Goal: Check status

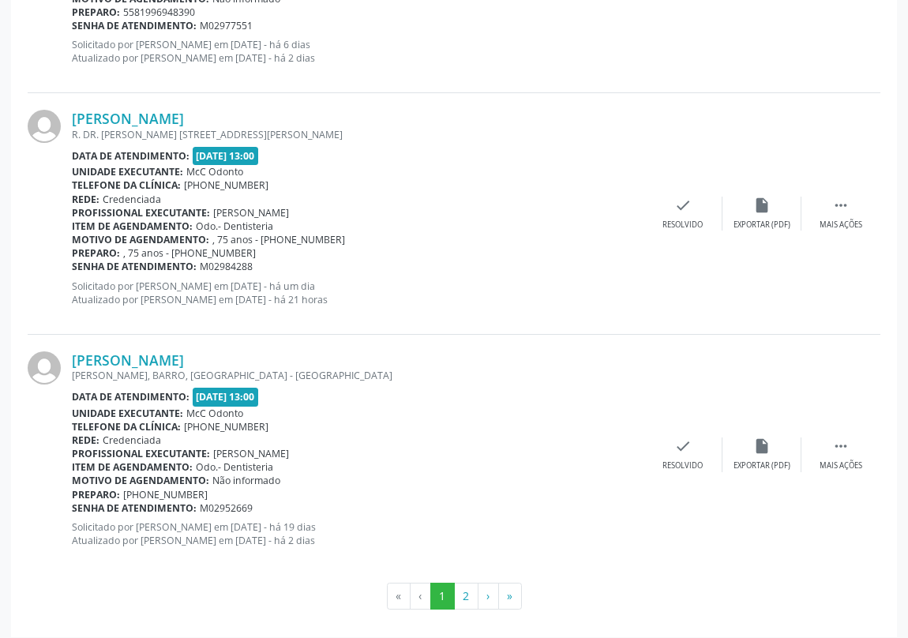
scroll to position [3523, 0]
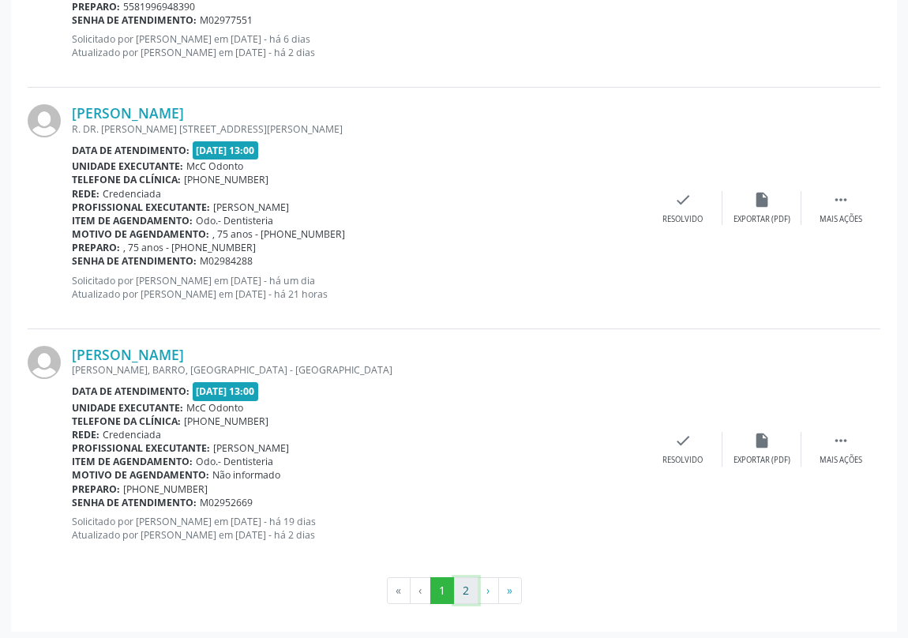
click at [466, 591] on button "2" at bounding box center [466, 590] width 24 height 27
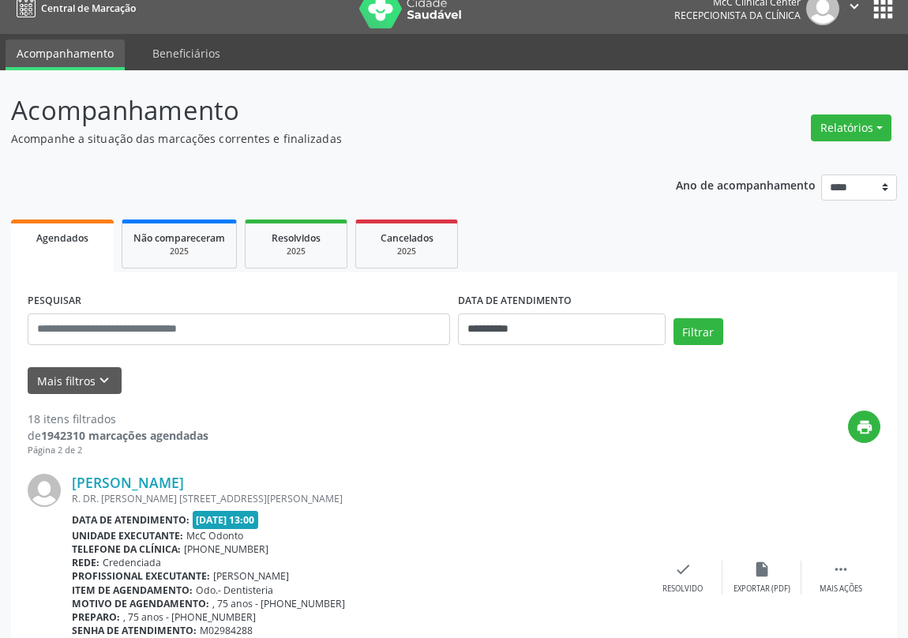
scroll to position [0, 0]
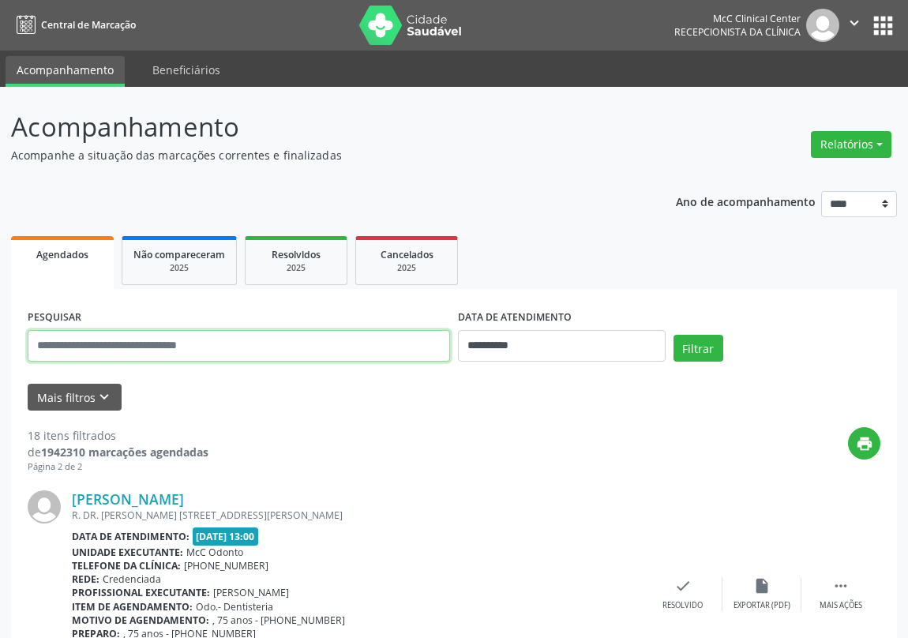
click at [132, 347] on input "text" at bounding box center [239, 346] width 423 height 32
type input "**********"
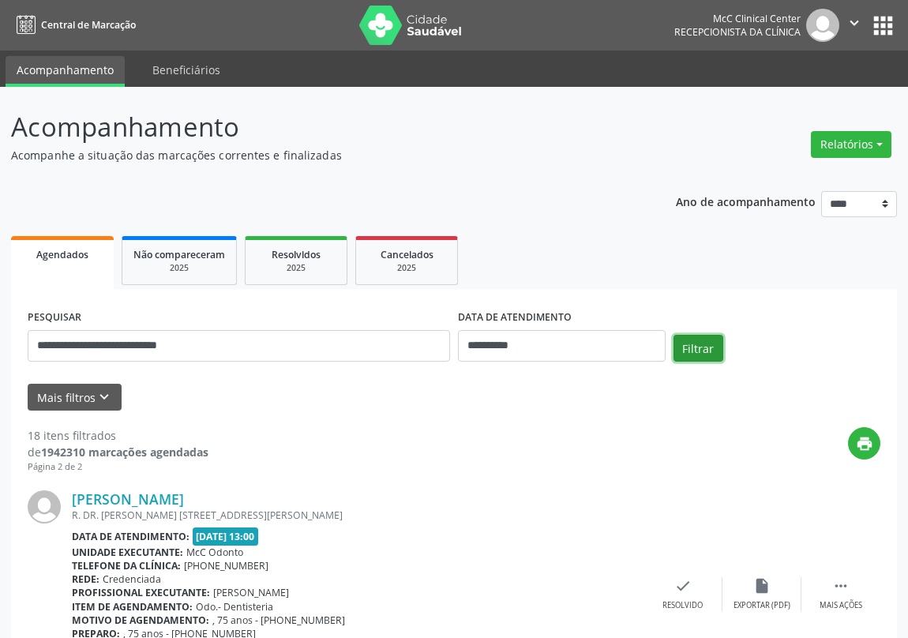
click at [698, 340] on button "Filtrar" at bounding box center [699, 348] width 50 height 27
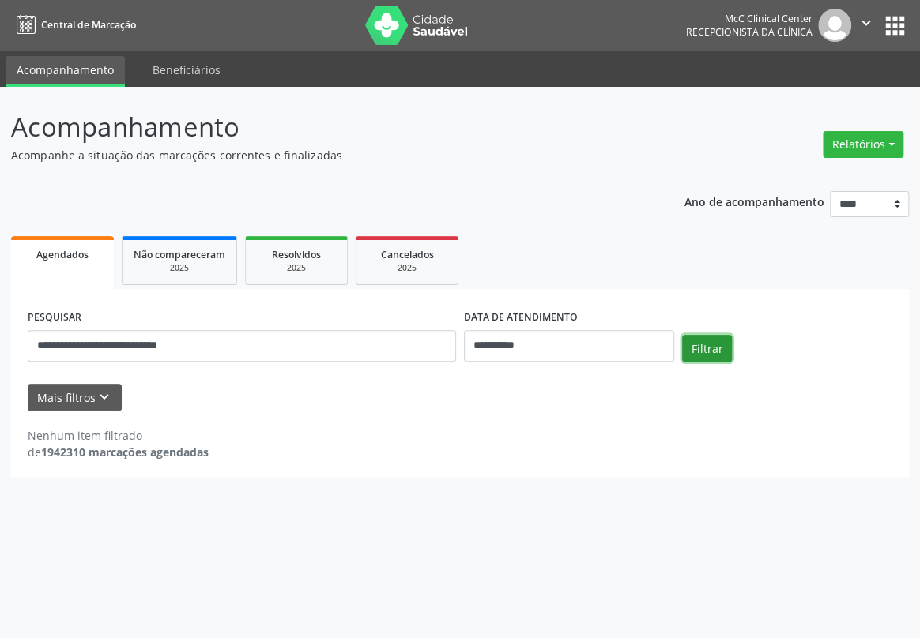
click at [698, 340] on button "Filtrar" at bounding box center [707, 348] width 50 height 27
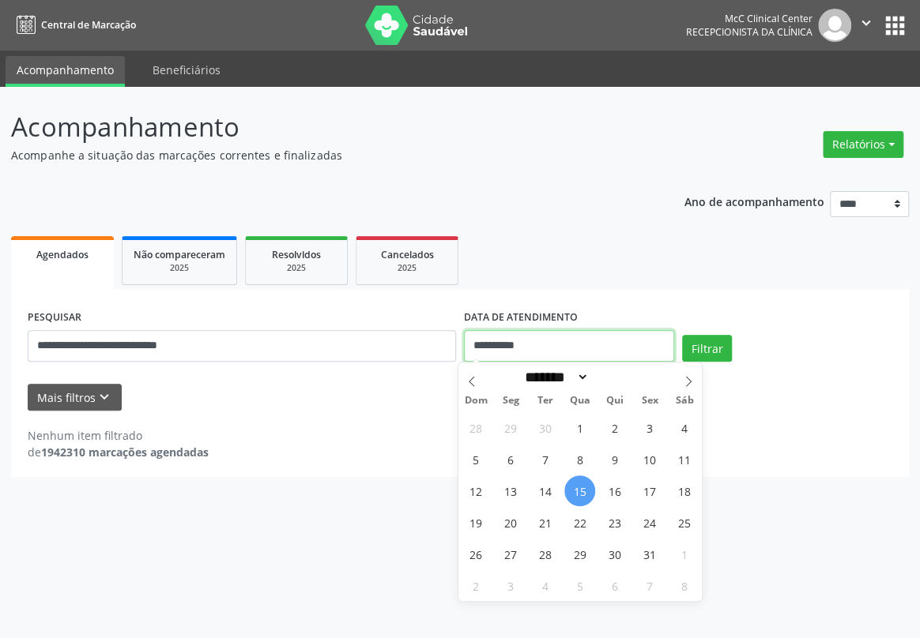
click at [566, 355] on input "**********" at bounding box center [569, 346] width 210 height 32
click at [611, 489] on span "16" at bounding box center [614, 491] width 31 height 31
type input "**********"
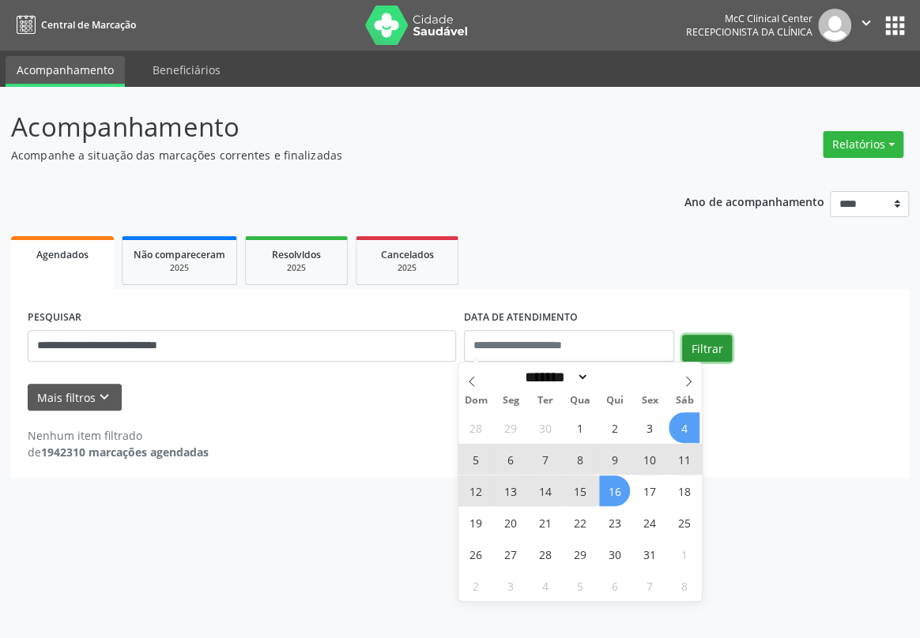
click at [694, 346] on button "Filtrar" at bounding box center [707, 348] width 50 height 27
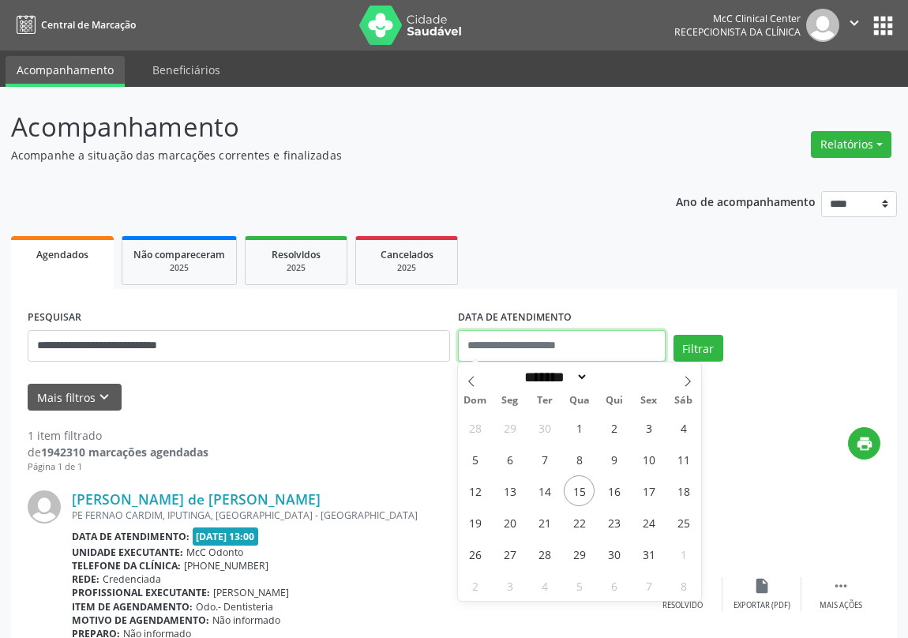
click at [577, 344] on input "text" at bounding box center [562, 346] width 208 height 32
click at [577, 491] on span "15" at bounding box center [579, 491] width 31 height 31
type input "**********"
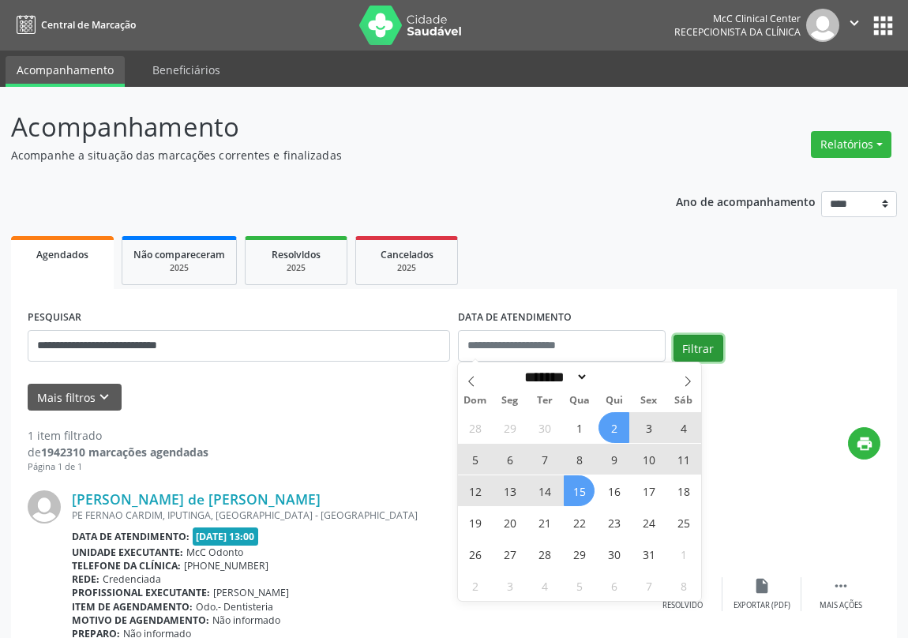
click at [696, 340] on button "Filtrar" at bounding box center [699, 348] width 50 height 27
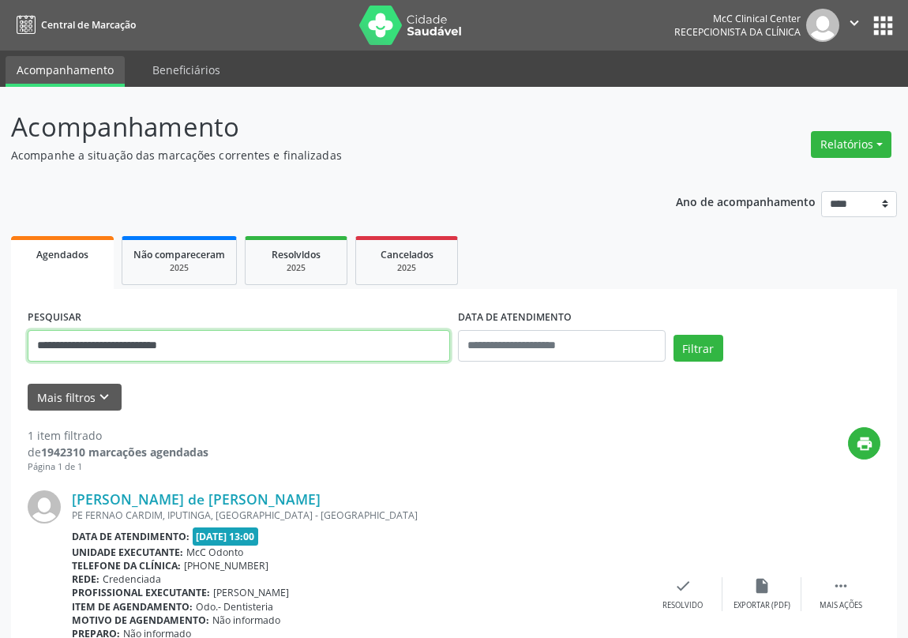
click at [253, 343] on input "**********" at bounding box center [239, 346] width 423 height 32
type input "*"
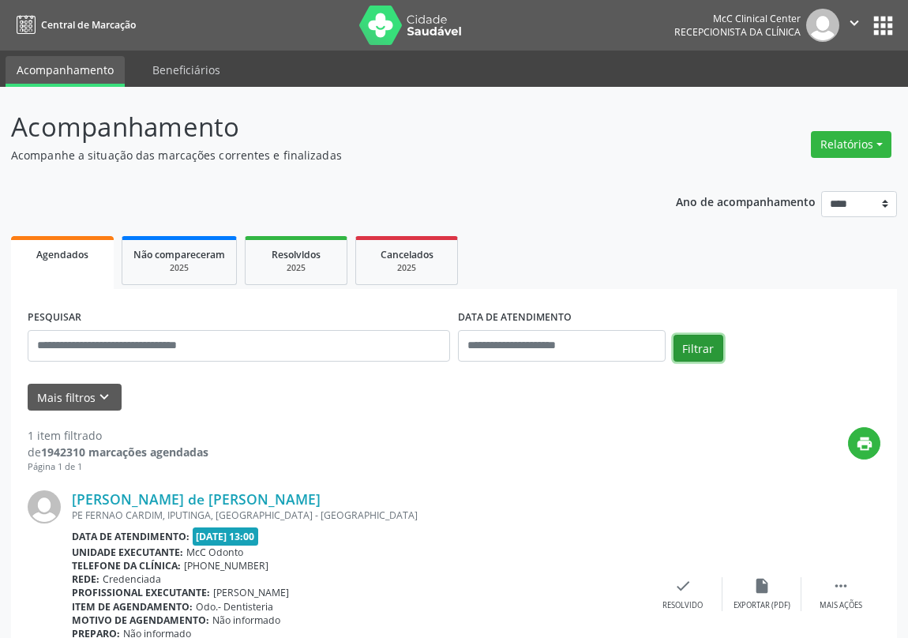
click at [692, 348] on button "Filtrar" at bounding box center [699, 348] width 50 height 27
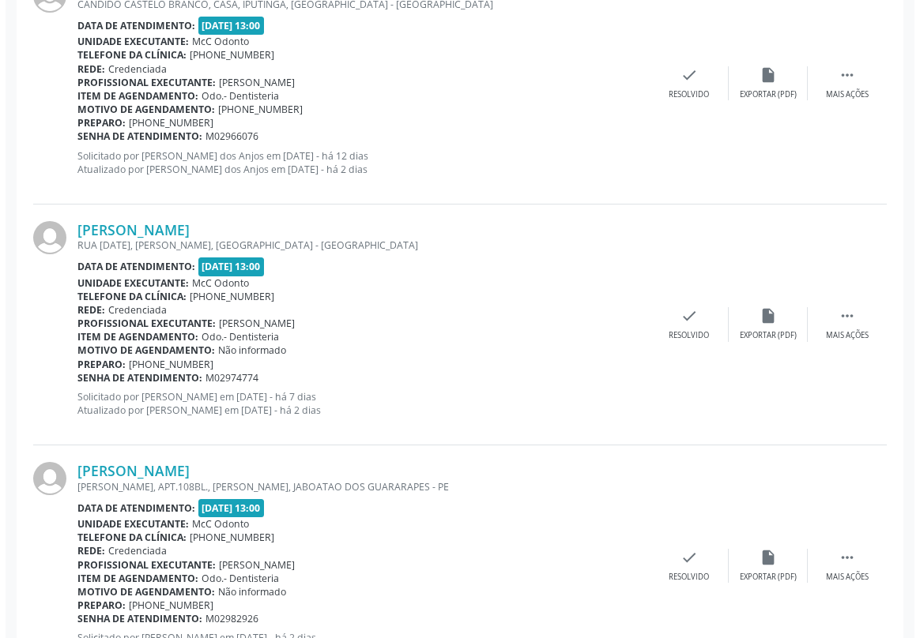
scroll to position [2513, 0]
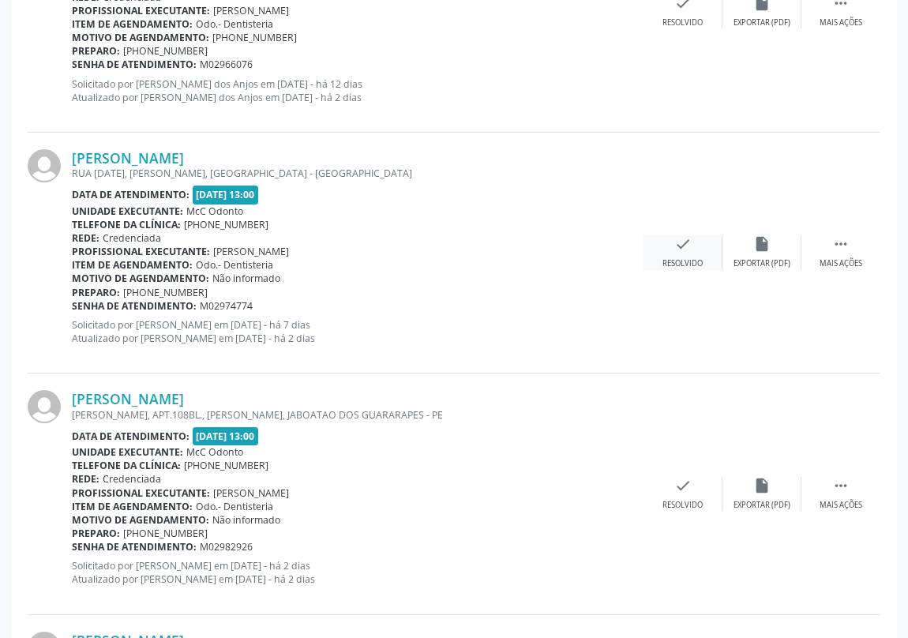
click at [680, 248] on icon "check" at bounding box center [683, 243] width 17 height 17
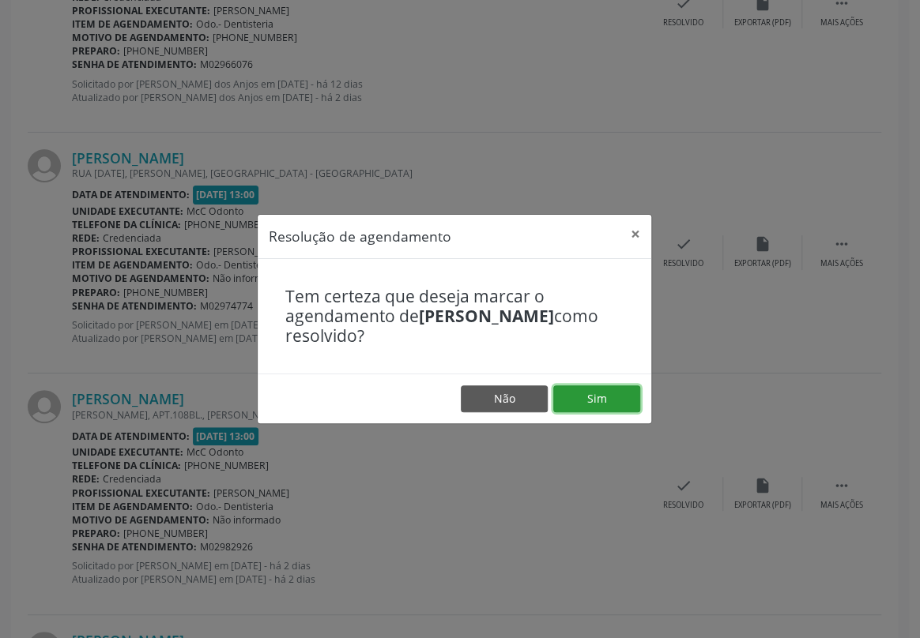
click at [607, 393] on button "Sim" at bounding box center [596, 399] width 87 height 27
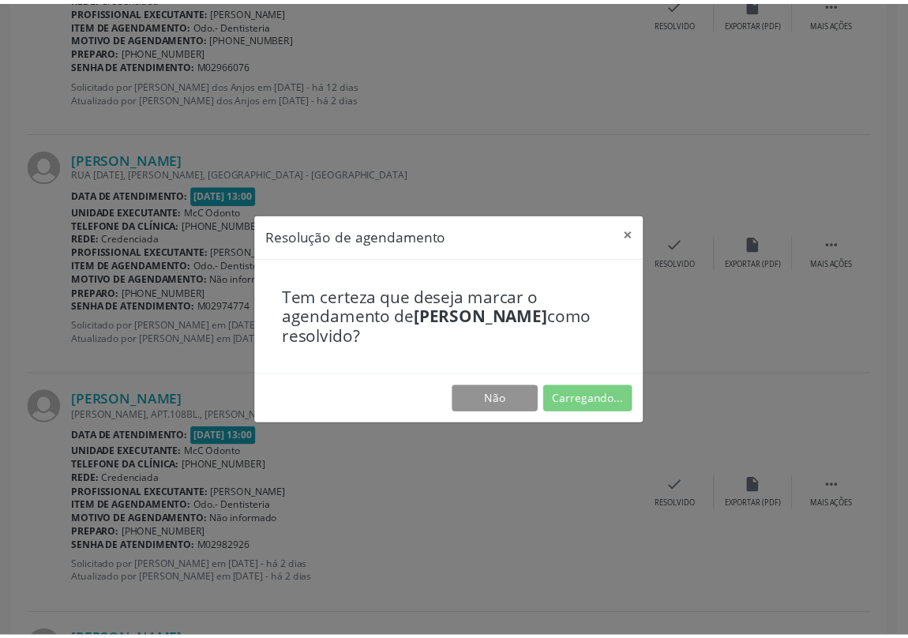
scroll to position [0, 0]
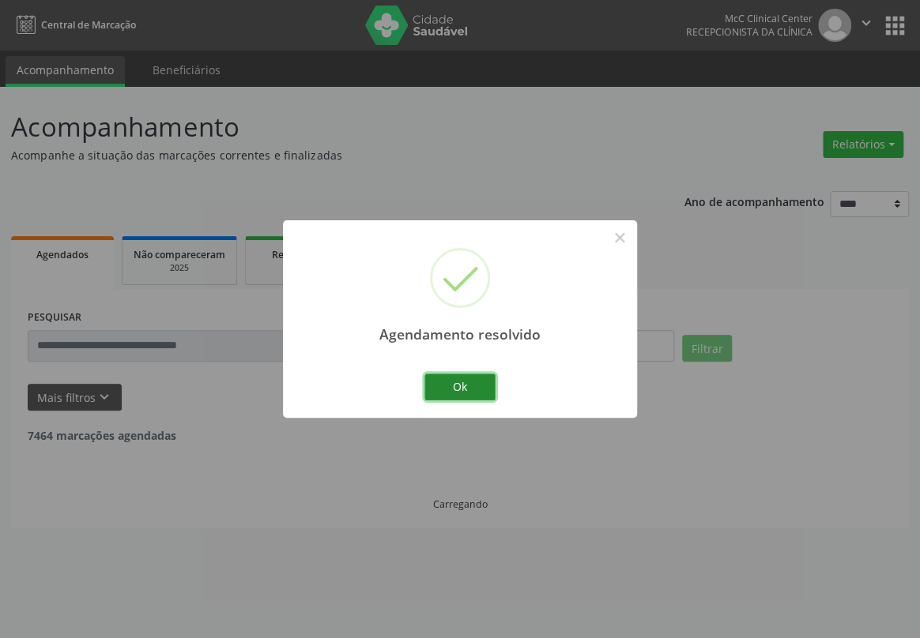
click at [487, 384] on button "Ok" at bounding box center [459, 387] width 71 height 27
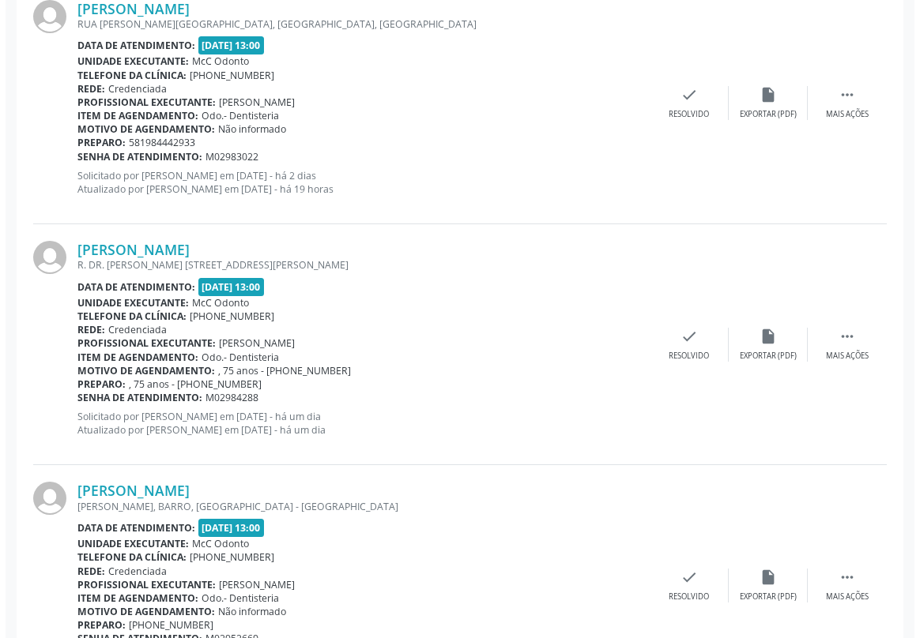
scroll to position [3160, 0]
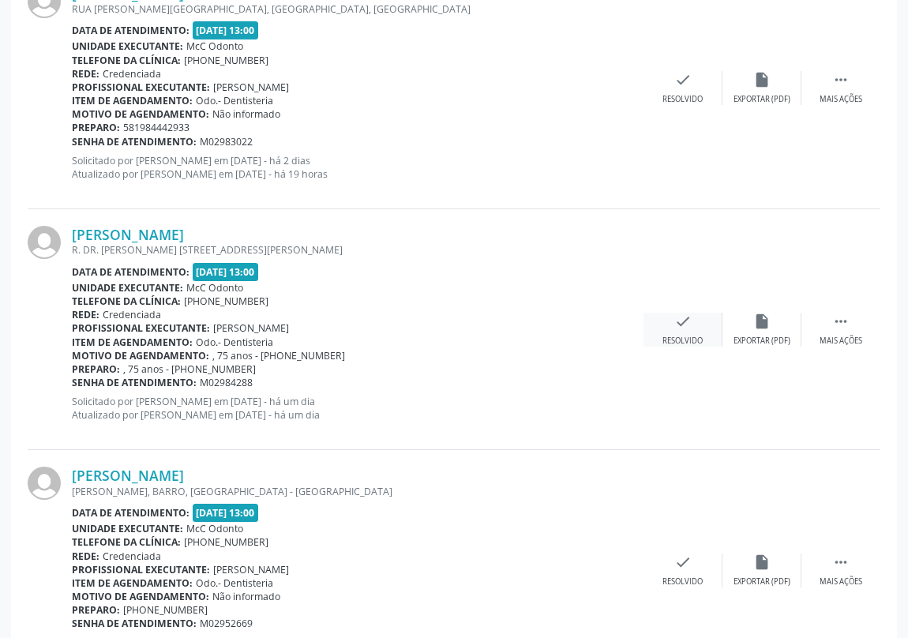
click at [679, 324] on icon "check" at bounding box center [683, 321] width 17 height 17
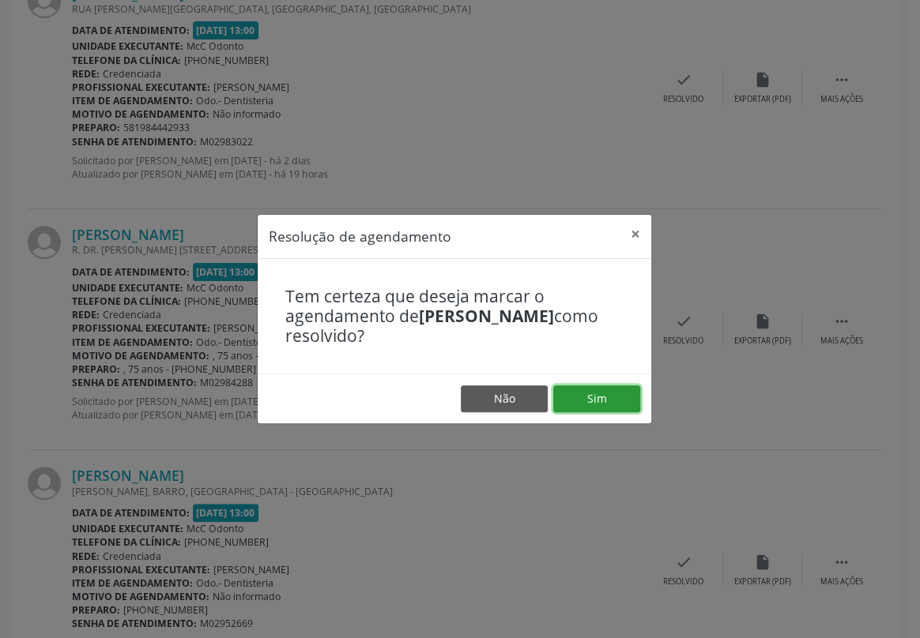
click at [599, 407] on button "Sim" at bounding box center [596, 399] width 87 height 27
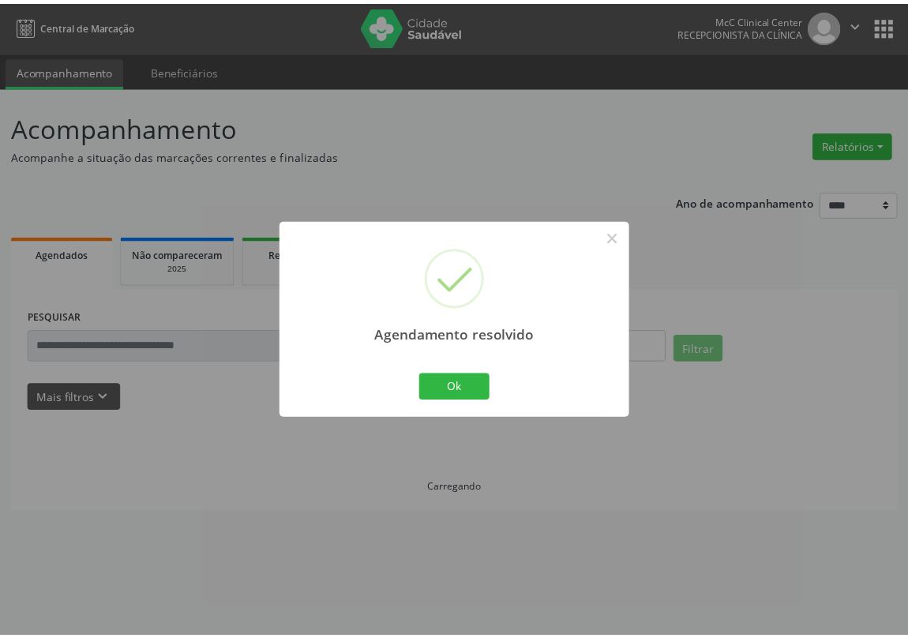
scroll to position [0, 0]
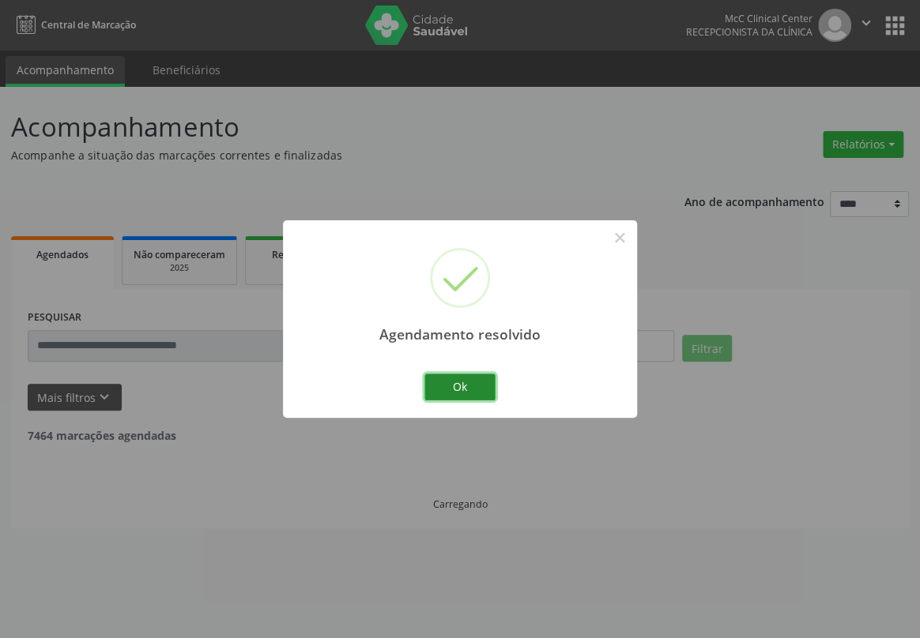
click at [456, 378] on button "Ok" at bounding box center [459, 387] width 71 height 27
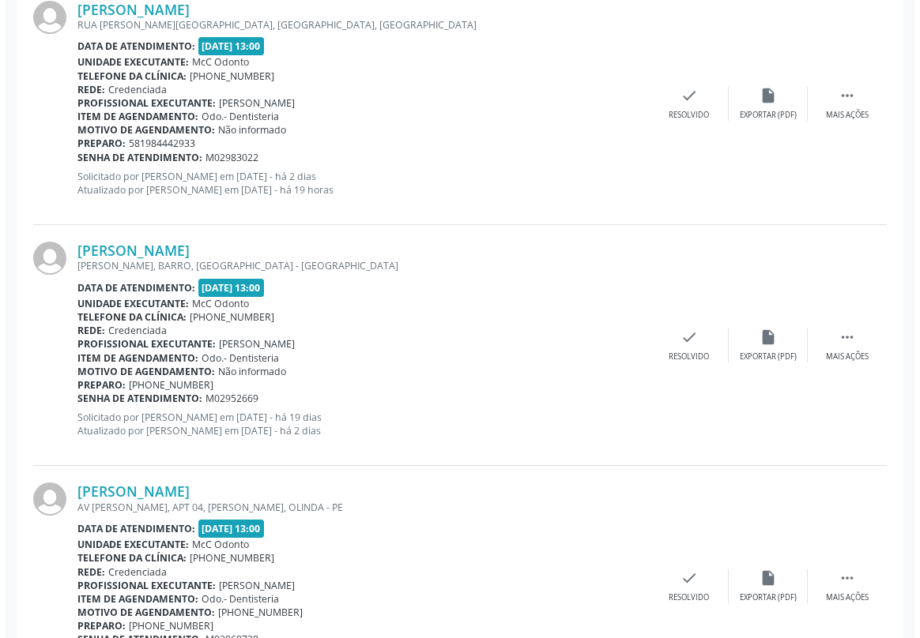
scroll to position [3160, 0]
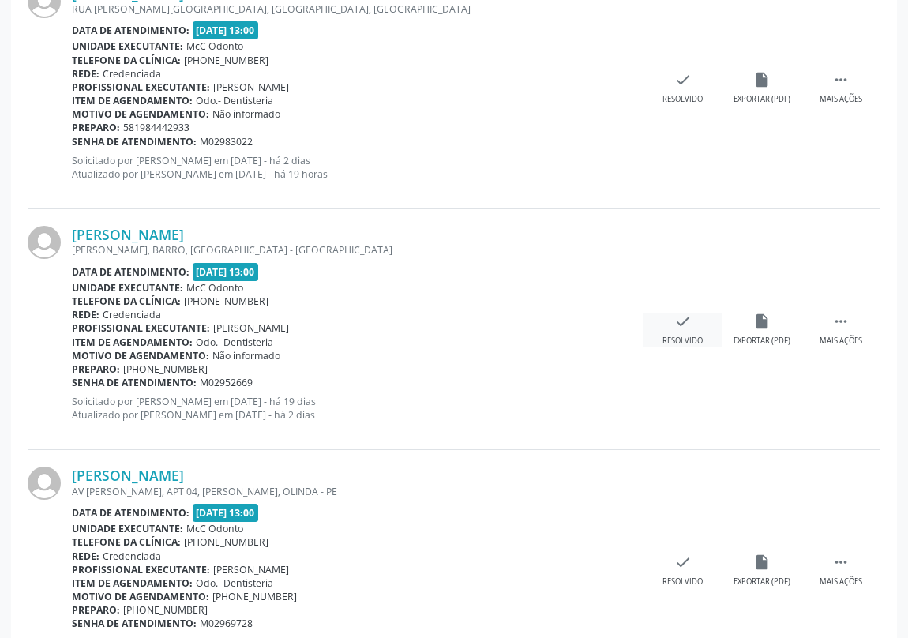
click at [671, 322] on div "check Resolvido" at bounding box center [683, 330] width 79 height 34
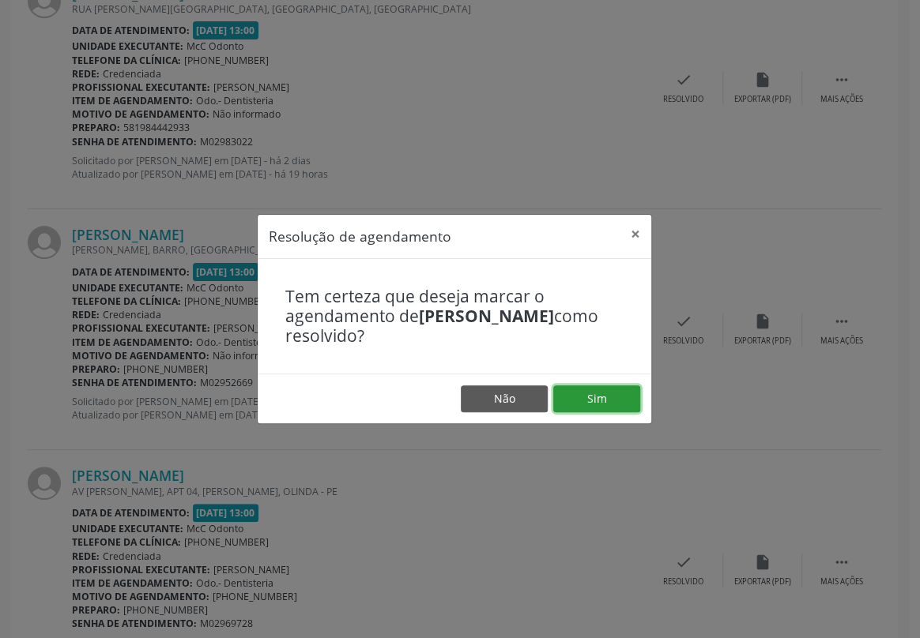
click at [596, 402] on button "Sim" at bounding box center [596, 399] width 87 height 27
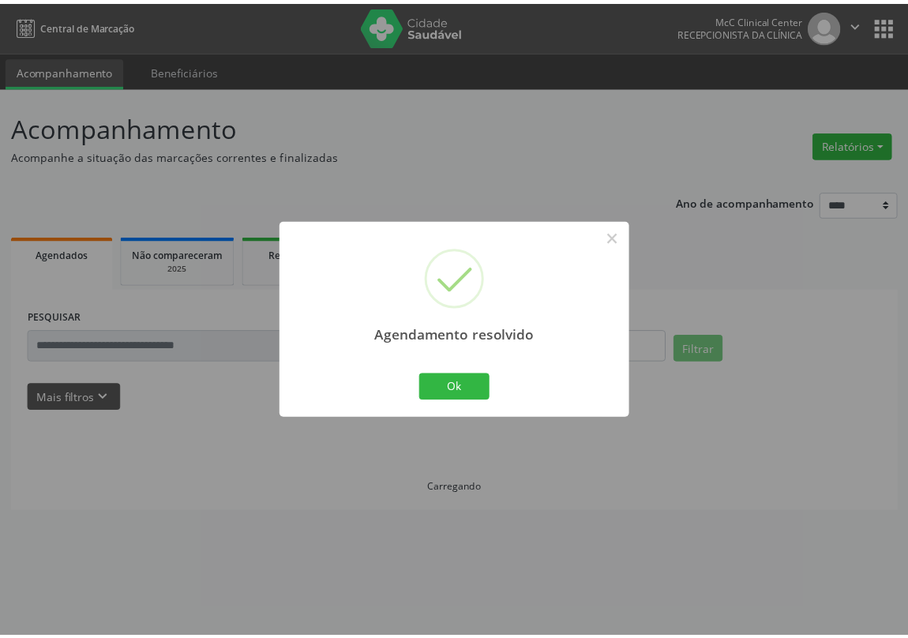
scroll to position [0, 0]
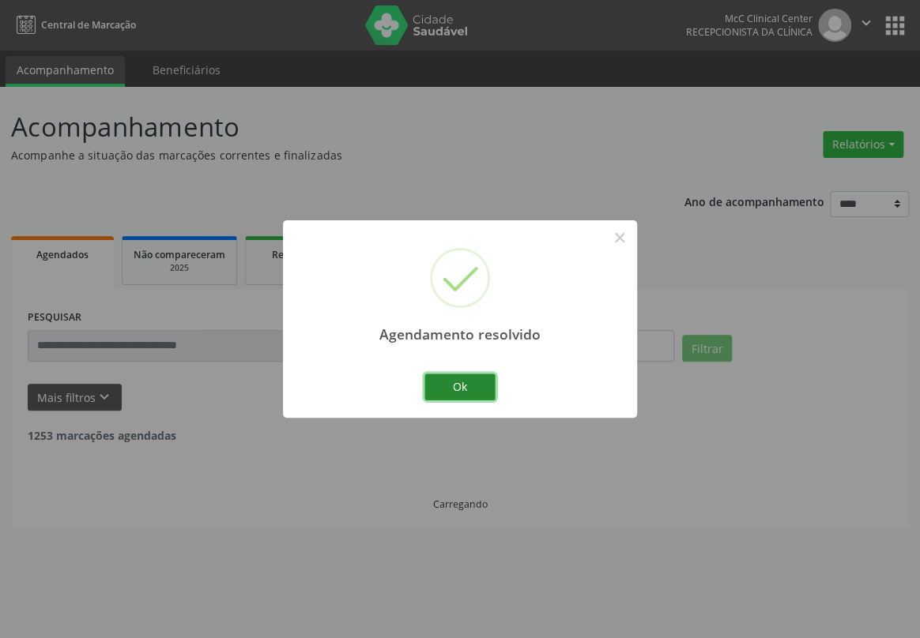
click at [475, 386] on button "Ok" at bounding box center [459, 387] width 71 height 27
